Goal: Task Accomplishment & Management: Manage account settings

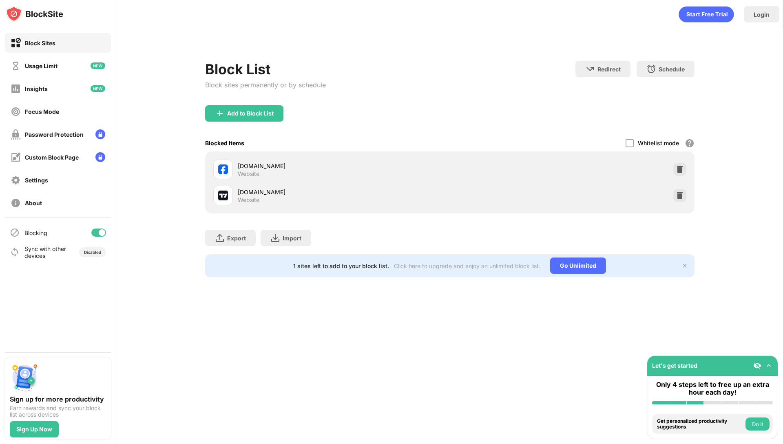
click at [98, 230] on div at bounding box center [98, 232] width 15 height 8
